Goal: Transaction & Acquisition: Obtain resource

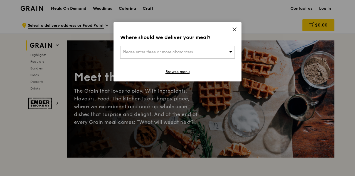
click at [215, 51] on div "Please enter three or more characters" at bounding box center [177, 52] width 115 height 13
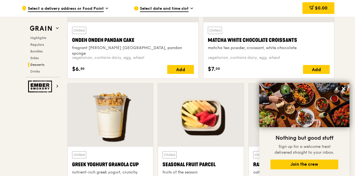
scroll to position [1725, 0]
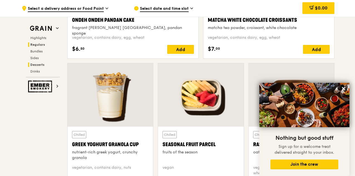
click at [36, 43] on span "Regulars" at bounding box center [37, 45] width 15 height 4
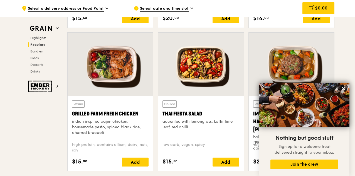
scroll to position [365, 0]
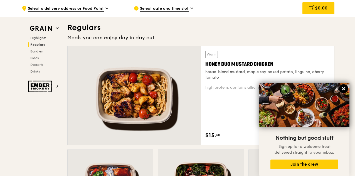
click at [343, 88] on icon at bounding box center [343, 88] width 3 height 3
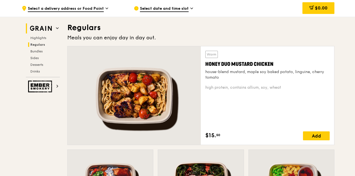
click at [56, 28] on icon at bounding box center [57, 28] width 3 height 3
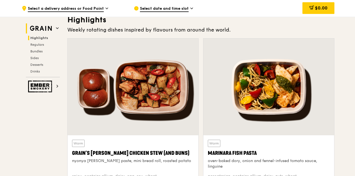
scroll to position [157, 0]
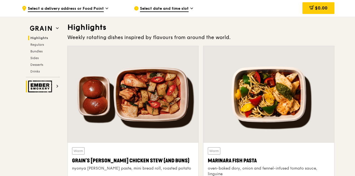
click at [56, 86] on icon at bounding box center [57, 86] width 3 height 3
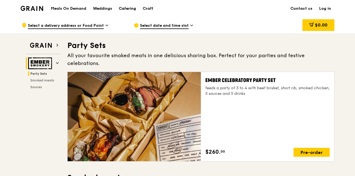
click at [125, 8] on div "Catering" at bounding box center [127, 8] width 17 height 17
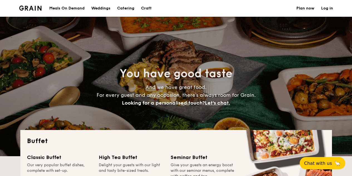
select select
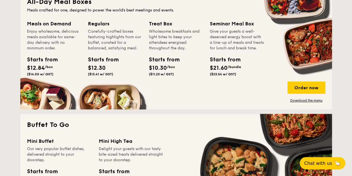
scroll to position [250, 0]
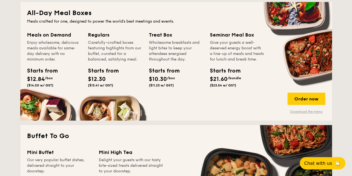
drag, startPoint x: 311, startPoint y: 112, endPoint x: 295, endPoint y: 110, distance: 15.7
click at [311, 112] on link "Download the menu" at bounding box center [306, 111] width 38 height 4
